Goal: Information Seeking & Learning: Find specific fact

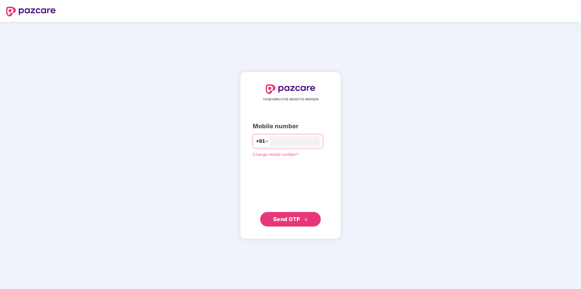
type input "**********"
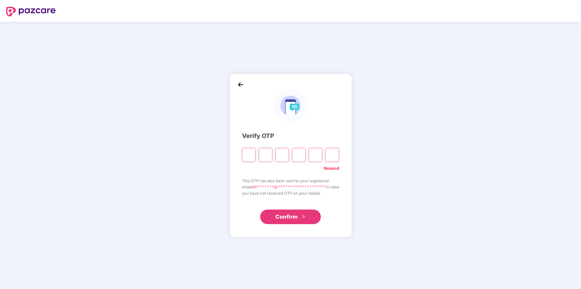
type input "*"
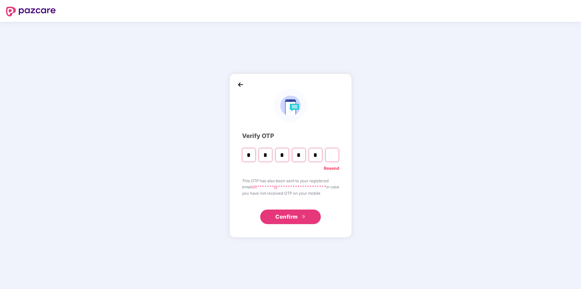
type input "*"
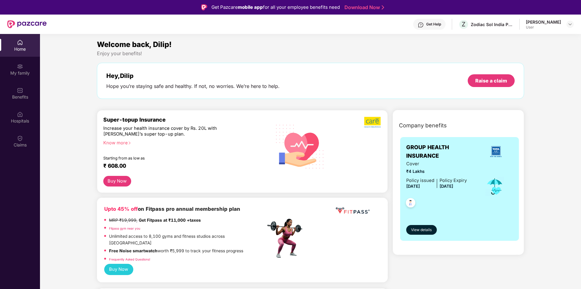
click at [550, 26] on div "User" at bounding box center [543, 27] width 35 height 5
click at [569, 24] on img at bounding box center [569, 24] width 5 height 5
click at [18, 96] on div "Benefits" at bounding box center [20, 97] width 40 height 6
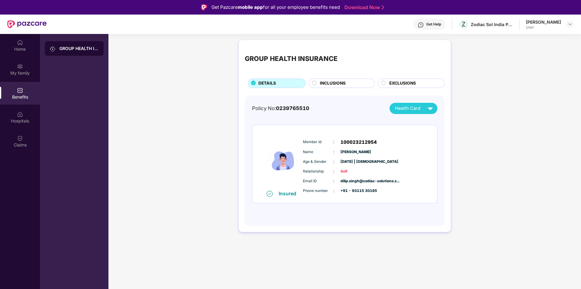
click at [333, 82] on span "INCLUSIONS" at bounding box center [333, 83] width 26 height 7
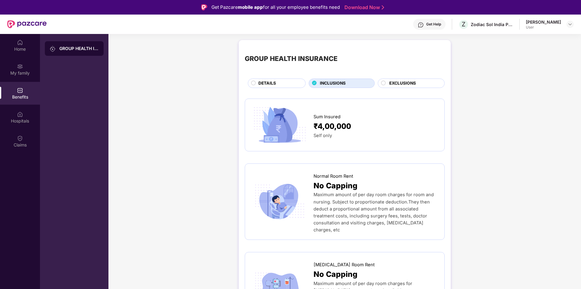
click at [407, 80] on span "EXCLUSIONS" at bounding box center [402, 83] width 27 height 7
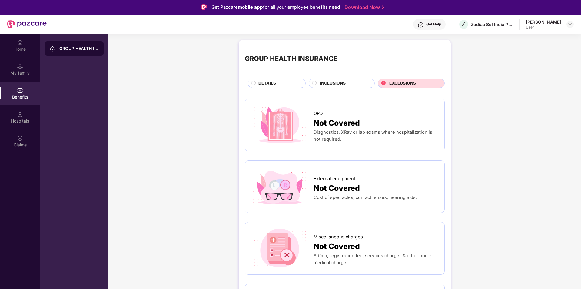
click at [273, 81] on span "DETAILS" at bounding box center [267, 83] width 18 height 7
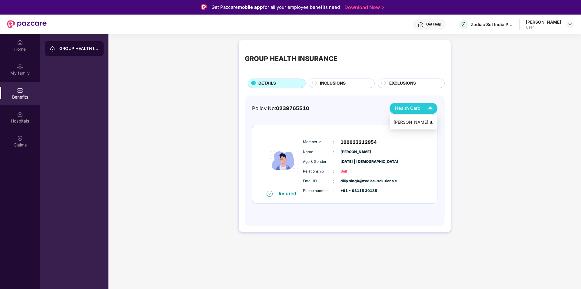
click at [429, 107] on img at bounding box center [430, 108] width 11 height 11
click at [409, 80] on div "EXCLUSIONS" at bounding box center [411, 82] width 67 height 9
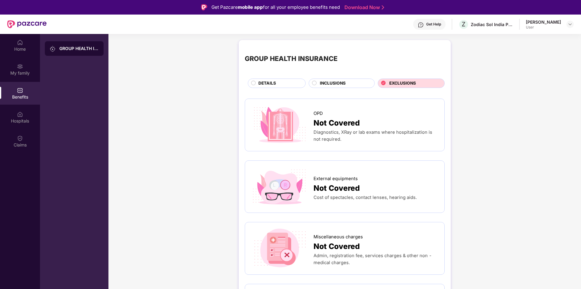
click at [349, 82] on div "INCLUSIONS" at bounding box center [344, 84] width 55 height 8
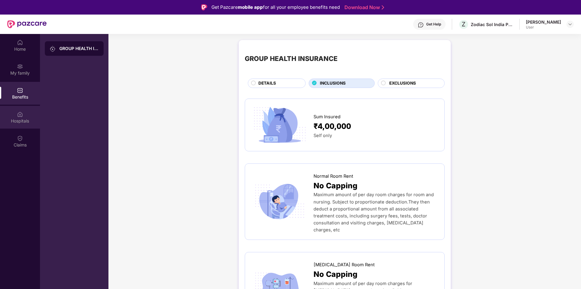
click at [25, 121] on div "Hospitals" at bounding box center [20, 121] width 40 height 6
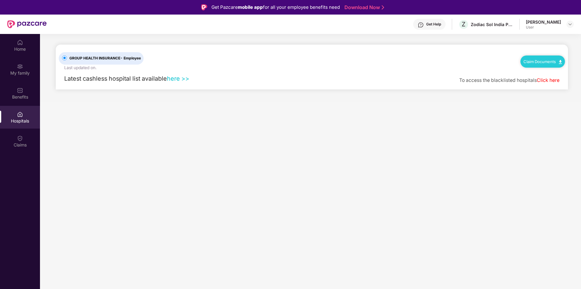
click at [176, 78] on link "here >>" at bounding box center [178, 78] width 22 height 7
click at [25, 68] on div "My family" at bounding box center [20, 69] width 40 height 23
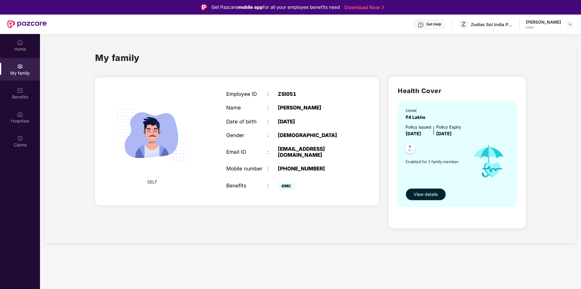
click at [17, 68] on div "My family" at bounding box center [20, 69] width 40 height 23
click at [22, 90] on img at bounding box center [20, 90] width 6 height 6
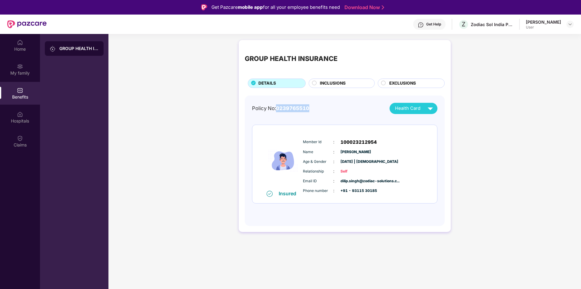
drag, startPoint x: 317, startPoint y: 107, endPoint x: 278, endPoint y: 109, distance: 39.4
click at [278, 109] on div "Policy No: 0239765510 Health Card" at bounding box center [344, 108] width 185 height 11
copy span "0239765510"
drag, startPoint x: 378, startPoint y: 140, endPoint x: 342, endPoint y: 142, distance: 35.2
click at [342, 142] on div "Member Id : 100023212954" at bounding box center [363, 141] width 120 height 7
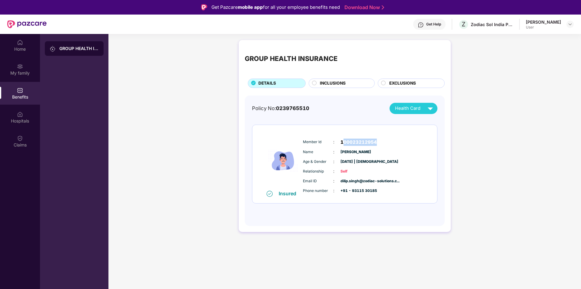
copy span "00023212954"
copy span "100023212954"
click at [569, 22] on img at bounding box center [569, 24] width 5 height 5
click at [513, 40] on div "Logout" at bounding box center [541, 39] width 79 height 12
